Goal: Task Accomplishment & Management: Complete application form

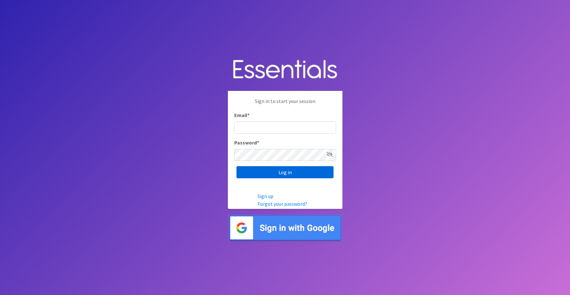
click at [279, 175] on input "Log in" at bounding box center [285, 172] width 97 height 12
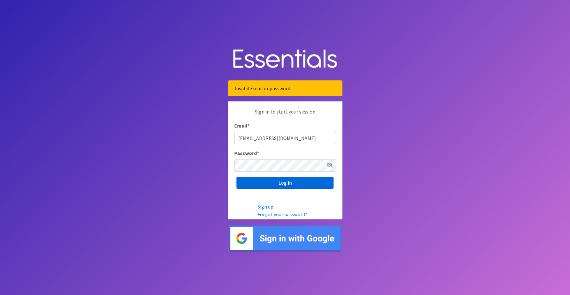
type input "[EMAIL_ADDRESS][DOMAIN_NAME]"
click at [283, 185] on input "Log in" at bounding box center [285, 182] width 97 height 12
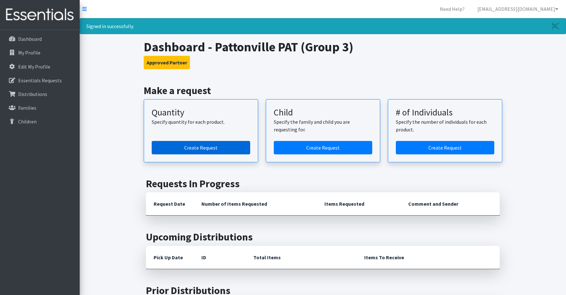
click at [210, 148] on link "Create Request" at bounding box center [201, 147] width 98 height 13
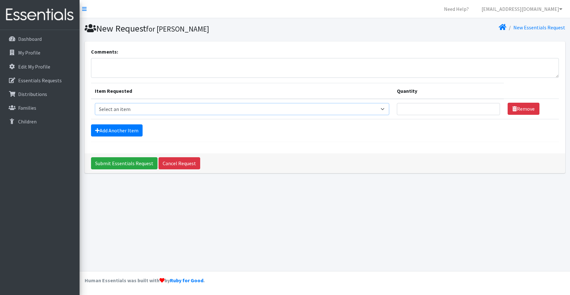
select select "1091"
click option "Size 2" at bounding box center [0, 0] width 0 height 0
click at [421, 111] on input "Quantity" at bounding box center [448, 109] width 103 height 12
type input "100"
click at [133, 131] on link "Add Another Item" at bounding box center [117, 130] width 52 height 12
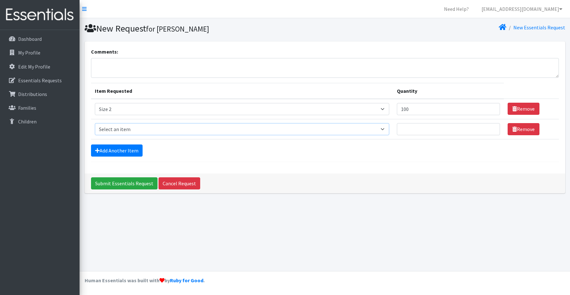
select select "1094"
click option "Size 3" at bounding box center [0, 0] width 0 height 0
click at [416, 131] on input "Quantity" at bounding box center [448, 129] width 103 height 12
type input "100"
click at [112, 152] on link "Add Another Item" at bounding box center [117, 150] width 52 height 12
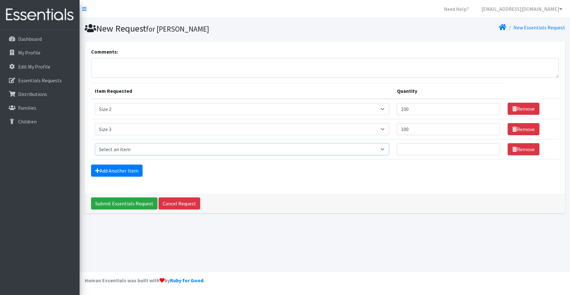
select select "1097"
click option "Size 4" at bounding box center [0, 0] width 0 height 0
click at [418, 150] on input "Quantity" at bounding box center [448, 149] width 103 height 12
type input "350"
click at [115, 172] on link "Add Another Item" at bounding box center [117, 170] width 52 height 12
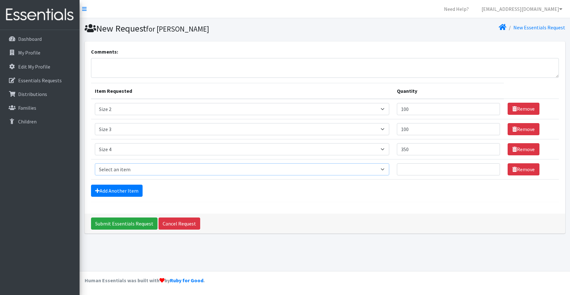
select select "1098"
click option "Size 5" at bounding box center [0, 0] width 0 height 0
click at [438, 174] on input "Quantity" at bounding box center [448, 169] width 103 height 12
type input "500"
click at [113, 191] on link "Add Another Item" at bounding box center [117, 190] width 52 height 12
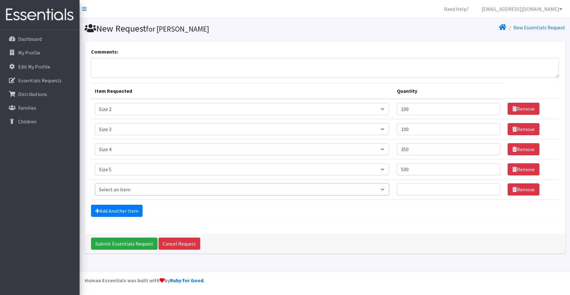
click at [95, 183] on select "Select an item Size 0/Newborn Size 1 Size 2 Size 3 Size 4 Size 5 Size 6 Size 7 …" at bounding box center [242, 189] width 295 height 12
select select "1100"
click option "Size 6" at bounding box center [0, 0] width 0 height 0
click at [411, 192] on input "Quantity" at bounding box center [448, 189] width 103 height 12
type input "500"
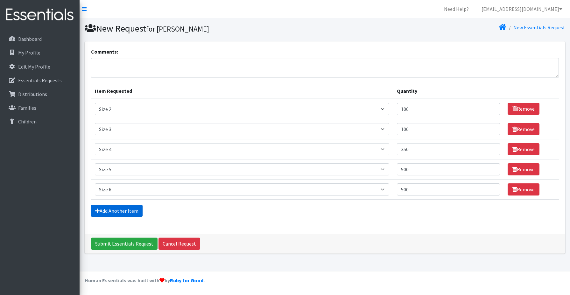
click at [118, 212] on link "Add Another Item" at bounding box center [117, 210] width 52 height 12
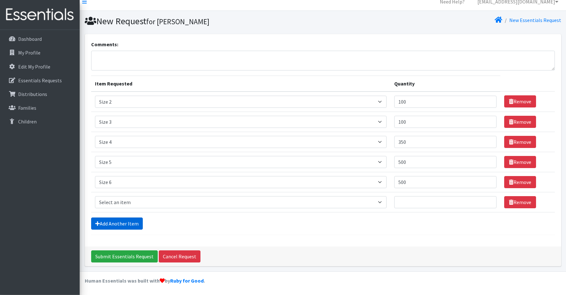
scroll to position [8, 0]
click at [95, 196] on select "Select an item Size 0/Newborn Size 1 Size 2 Size 3 Size 4 Size 5 Size 6 Size 7 …" at bounding box center [241, 202] width 292 height 12
select select "1091"
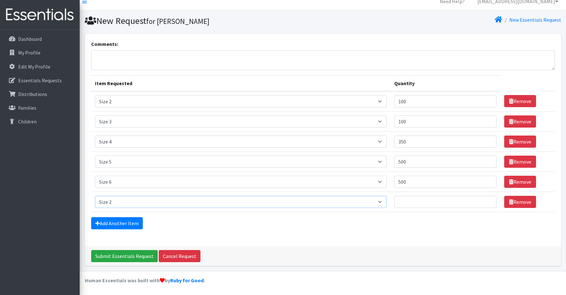
click option "Size 2" at bounding box center [0, 0] width 0 height 0
click at [419, 199] on input "Quantity" at bounding box center [445, 202] width 102 height 12
type input "20"
click at [108, 226] on link "Add Another Item" at bounding box center [117, 223] width 52 height 12
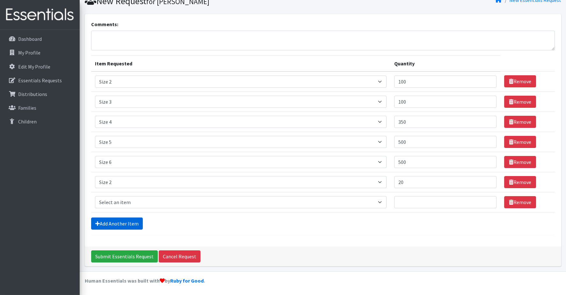
scroll to position [28, 0]
click at [95, 196] on select "Select an item Size 0/Newborn Size 1 Size 2 Size 3 Size 4 Size 5 Size 6 Size 7 …" at bounding box center [241, 202] width 292 height 12
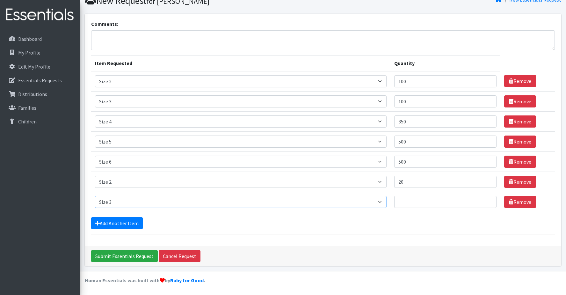
click option "Size 3" at bounding box center [0, 0] width 0 height 0
select select "1107"
click option "Training Pant 3T" at bounding box center [0, 0] width 0 height 0
click at [417, 204] on input "Quantity" at bounding box center [445, 202] width 102 height 12
type input "120"
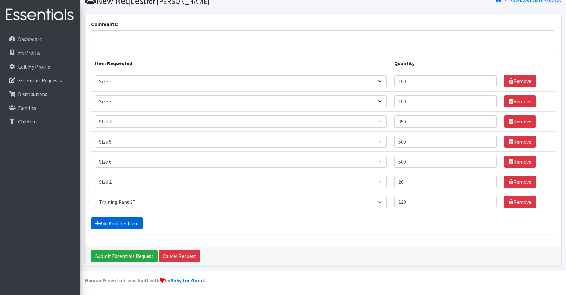
click at [131, 223] on link "Add Another Item" at bounding box center [117, 223] width 52 height 12
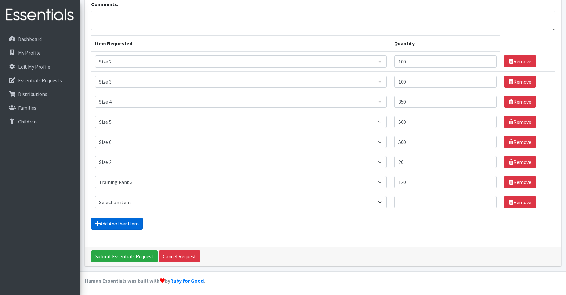
scroll to position [48, 0]
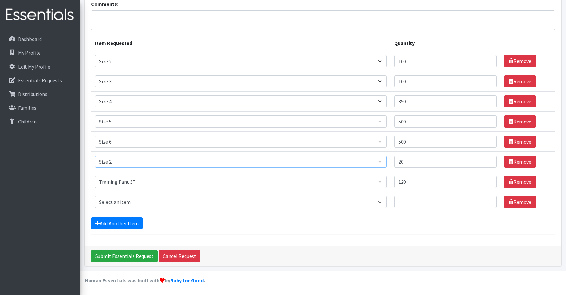
select select "1105"
click option "Training Pant 2T" at bounding box center [0, 0] width 0 height 0
click at [95, 196] on select "Select an item Size 0/Newborn Size 1 Size 2 Size 3 Size 4 Size 5 Size 6 Size 7 …" at bounding box center [241, 202] width 292 height 12
select select "1093"
click option "Training Pant 4T" at bounding box center [0, 0] width 0 height 0
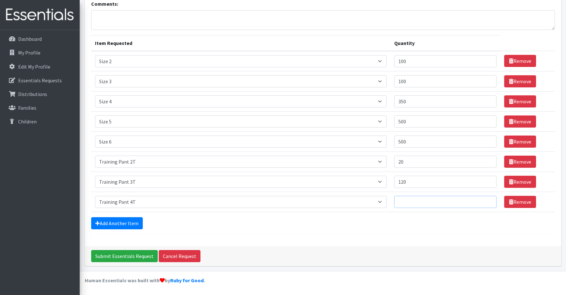
click at [406, 203] on input "Quantity" at bounding box center [445, 202] width 102 height 12
click at [410, 201] on input "Quantity" at bounding box center [445, 202] width 102 height 12
type input "50"
click at [126, 256] on input "Submit Essentials Request" at bounding box center [124, 256] width 67 height 12
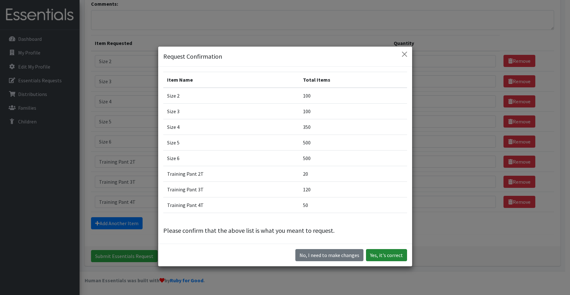
click at [376, 254] on button "Yes, it's correct" at bounding box center [386, 255] width 41 height 12
